Goal: Task Accomplishment & Management: Complete application form

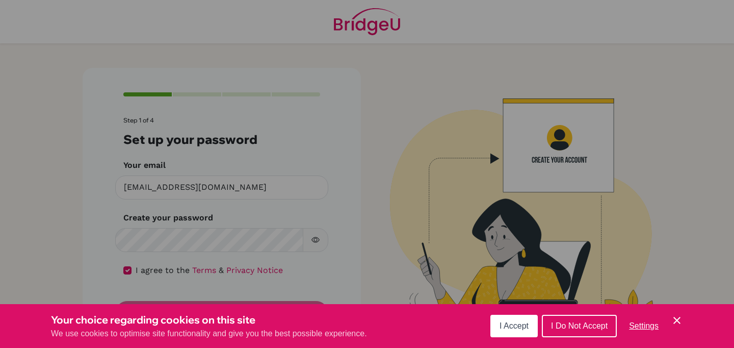
click at [581, 326] on span "I Do Not Accept" at bounding box center [579, 325] width 57 height 9
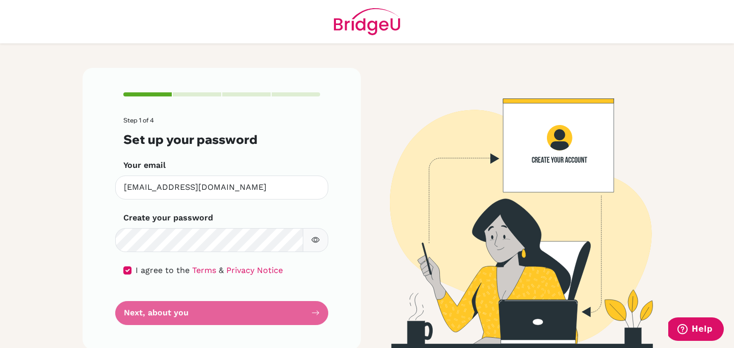
click at [219, 317] on form "Step 1 of 4 Set up your password Your email [EMAIL_ADDRESS][DOMAIN_NAME] Invali…" at bounding box center [221, 221] width 197 height 208
click at [317, 311] on form "Step 1 of 4 Set up your password Your email [EMAIL_ADDRESS][DOMAIN_NAME] Invali…" at bounding box center [221, 221] width 197 height 208
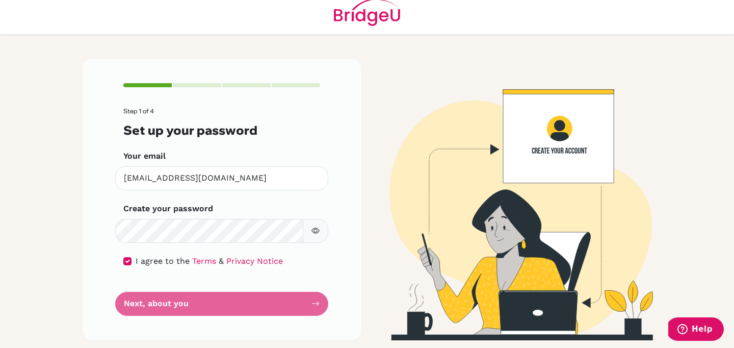
click at [314, 228] on icon "button" at bounding box center [315, 230] width 8 height 8
click at [320, 214] on div "Step 1 of 4 Set up your password Your email [EMAIL_ADDRESS][DOMAIN_NAME] Invali…" at bounding box center [222, 199] width 278 height 281
click at [320, 230] on button "button" at bounding box center [315, 231] width 25 height 24
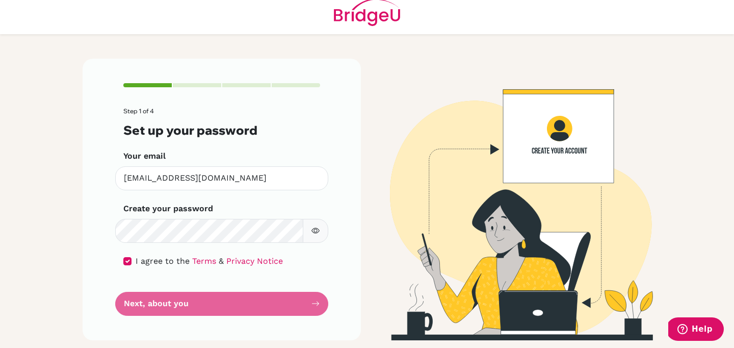
click at [284, 309] on form "Step 1 of 4 Set up your password Your email [EMAIL_ADDRESS][DOMAIN_NAME] Invali…" at bounding box center [221, 212] width 197 height 208
click at [308, 303] on form "Step 1 of 4 Set up your password Your email [EMAIL_ADDRESS][DOMAIN_NAME] Invali…" at bounding box center [221, 212] width 197 height 208
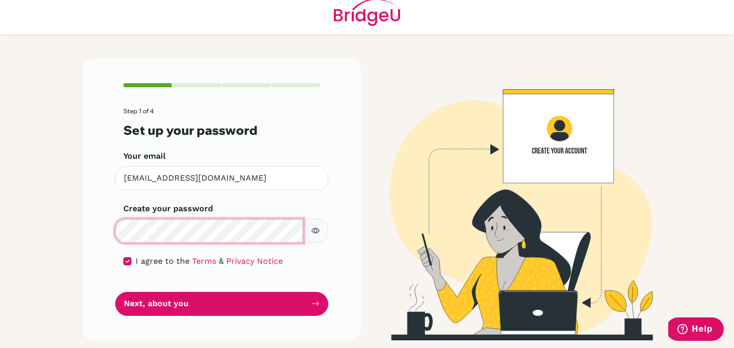
click at [63, 219] on main "Step 1 of 4 Set up your password Your email [EMAIL_ADDRESS][DOMAIN_NAME] Invali…" at bounding box center [367, 174] width 734 height 348
click at [313, 233] on icon "button" at bounding box center [315, 230] width 8 height 8
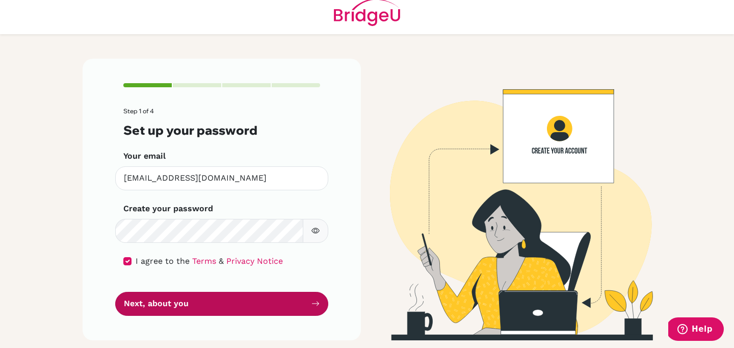
click at [263, 310] on button "Next, about you" at bounding box center [221, 303] width 213 height 24
